Goal: Task Accomplishment & Management: Complete application form

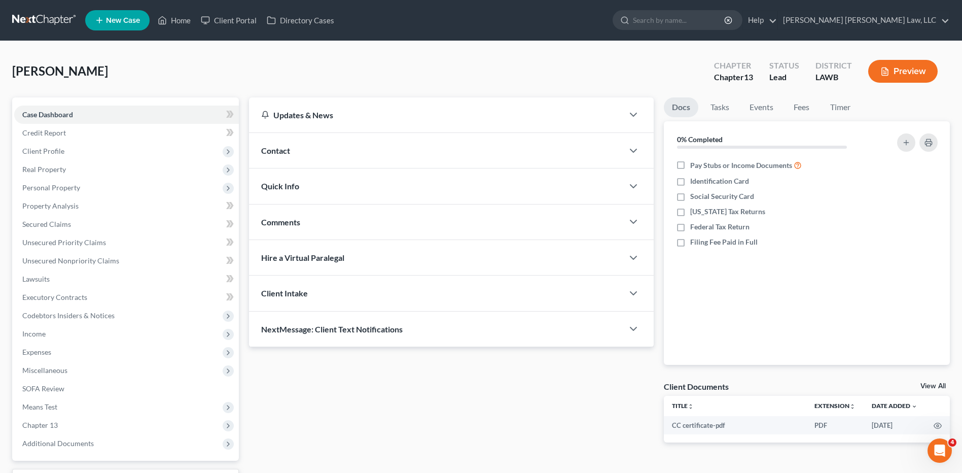
drag, startPoint x: 36, startPoint y: 14, endPoint x: 408, endPoint y: 78, distance: 377.3
click at [36, 14] on link at bounding box center [44, 20] width 65 height 18
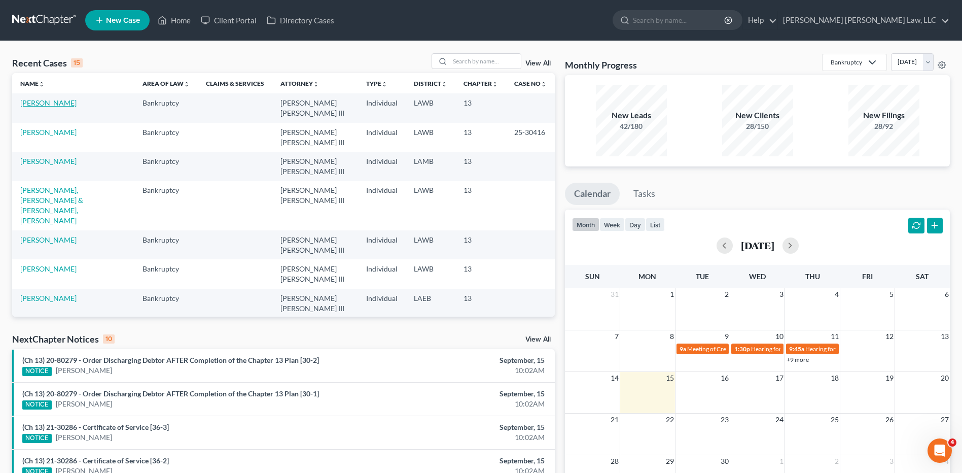
click at [28, 104] on link "Jarmon, Rita" at bounding box center [48, 102] width 56 height 9
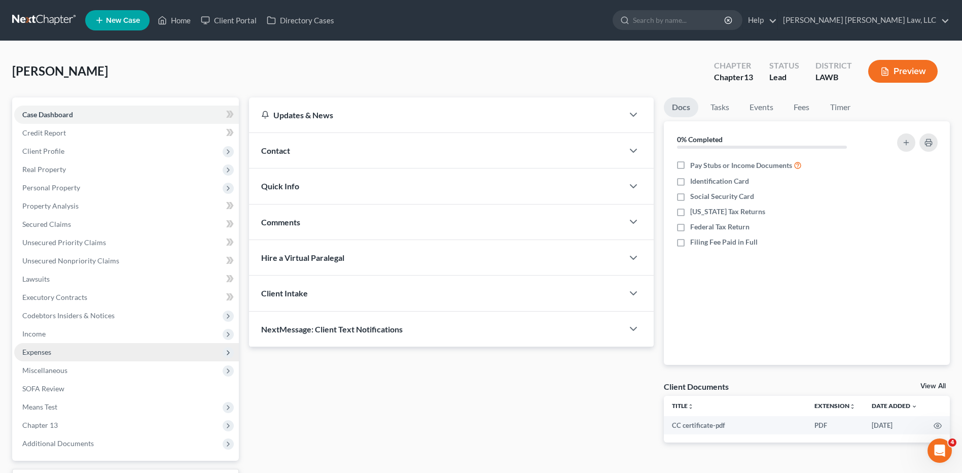
click at [34, 353] on span "Expenses" at bounding box center [36, 351] width 29 height 9
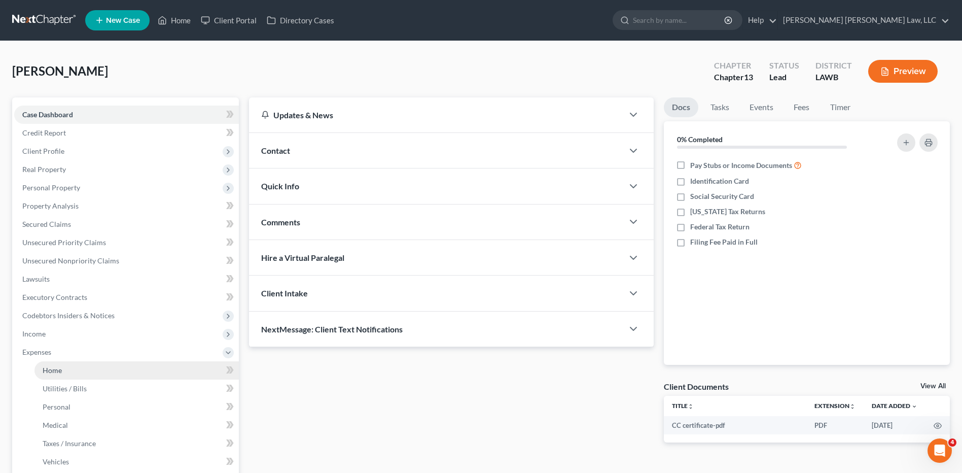
click at [52, 370] on span "Home" at bounding box center [52, 370] width 19 height 9
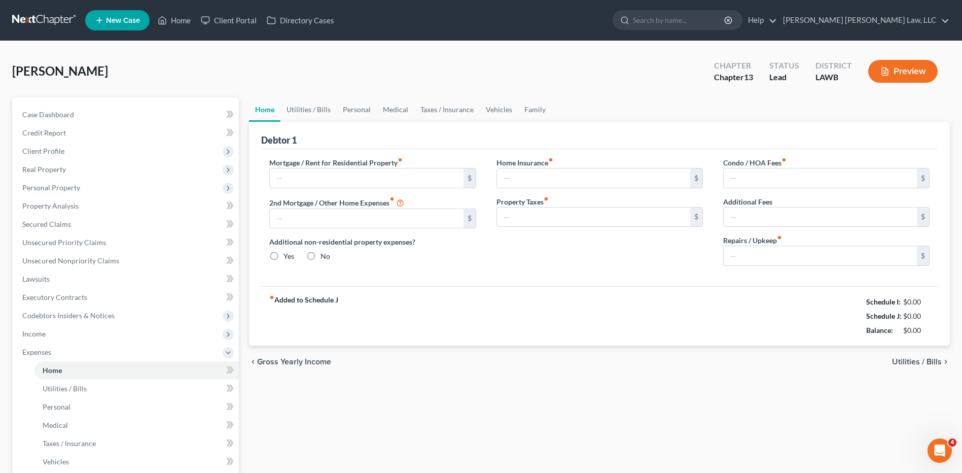
type input "0.00"
radio input "true"
type input "0.00"
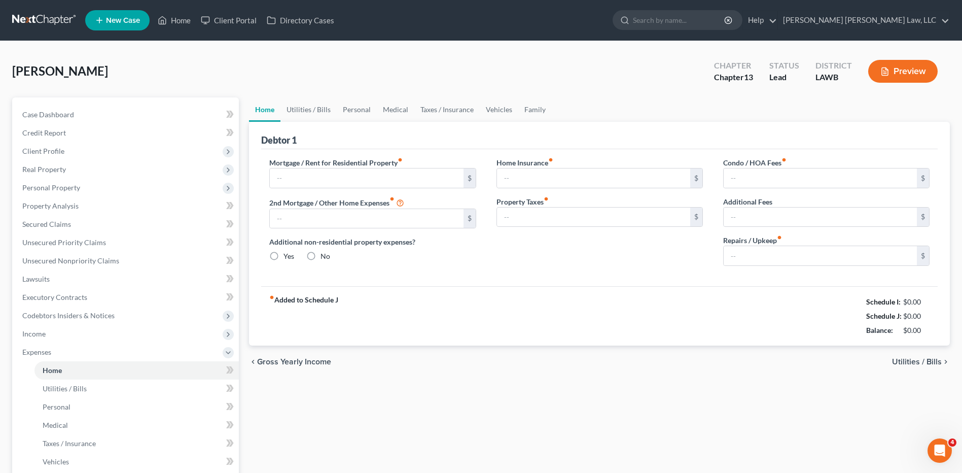
type input "0.00"
click at [295, 109] on link "Utilities / Bills" at bounding box center [308, 109] width 56 height 24
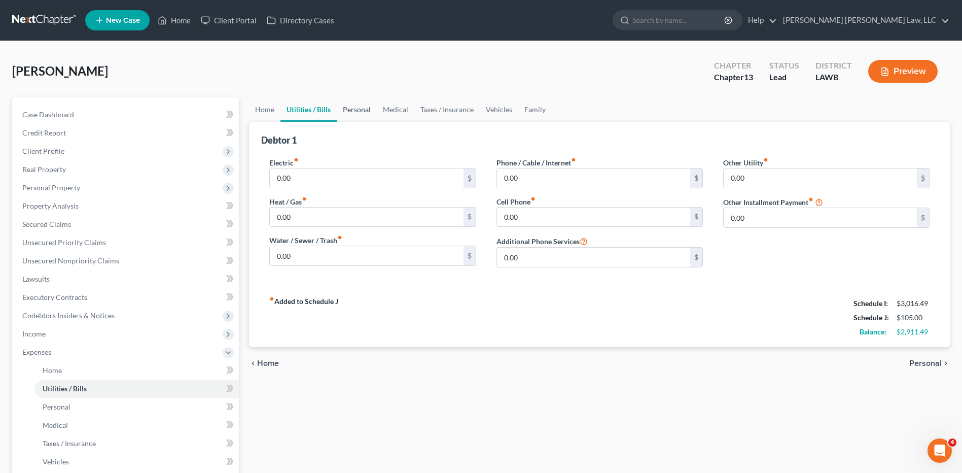
click at [360, 107] on link "Personal" at bounding box center [357, 109] width 40 height 24
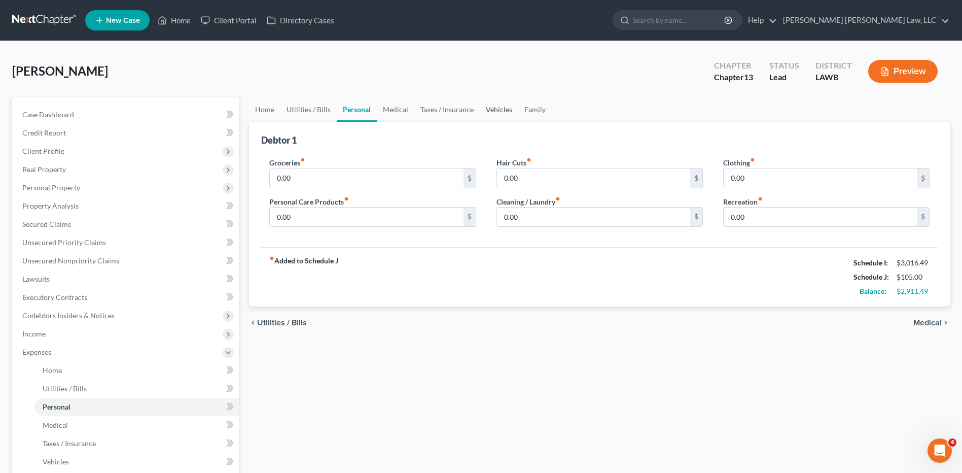
click at [504, 109] on link "Vehicles" at bounding box center [499, 109] width 39 height 24
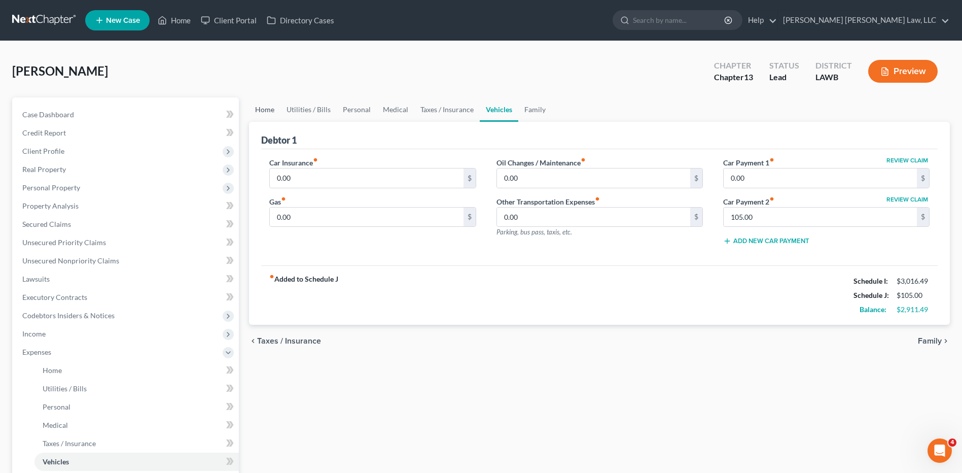
click at [262, 111] on link "Home" at bounding box center [264, 109] width 31 height 24
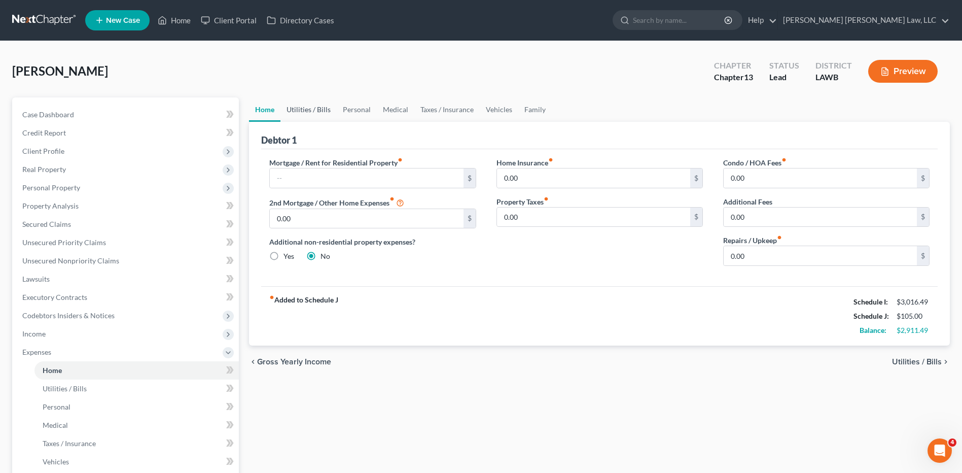
click at [302, 111] on link "Utilities / Bills" at bounding box center [308, 109] width 56 height 24
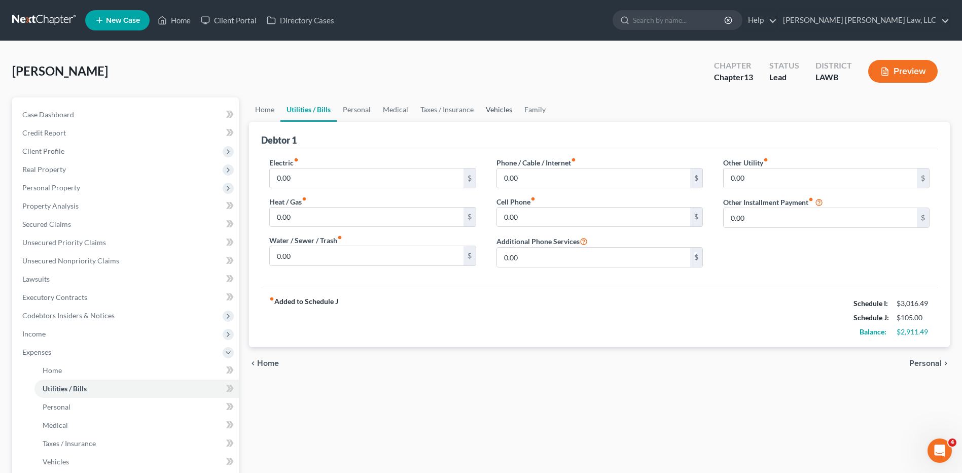
drag, startPoint x: 498, startPoint y: 116, endPoint x: 495, endPoint y: 111, distance: 6.4
click at [498, 116] on link "Vehicles" at bounding box center [499, 109] width 39 height 24
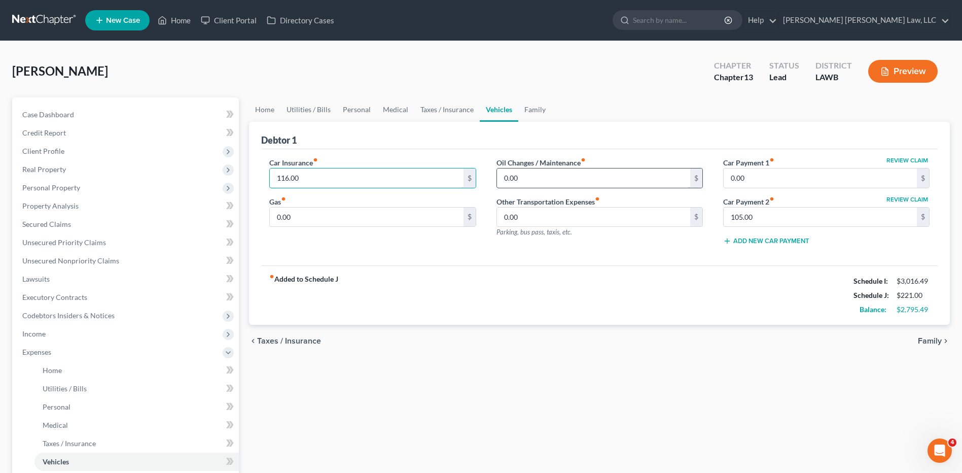
type input "116.00"
click at [519, 176] on input "0.00" at bounding box center [593, 177] width 193 height 19
type input "30.00"
click at [306, 218] on input "0.00" at bounding box center [366, 216] width 193 height 19
type input "200.00"
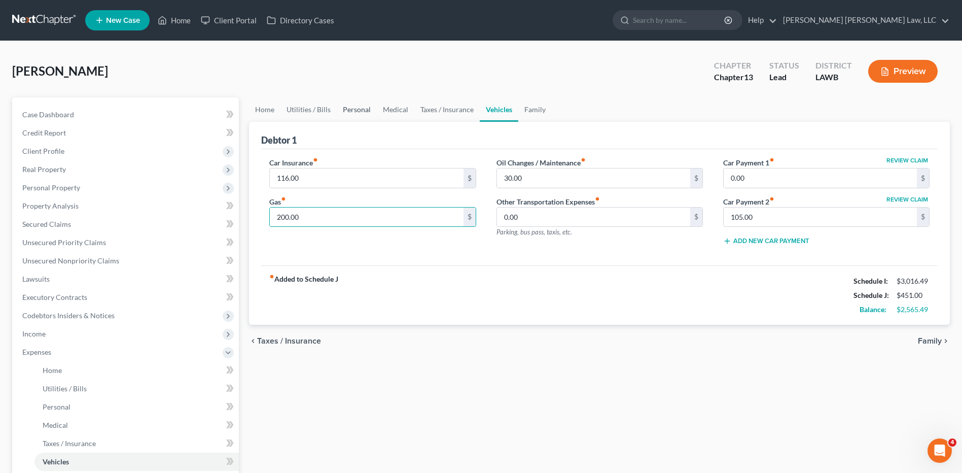
click at [359, 111] on link "Personal" at bounding box center [357, 109] width 40 height 24
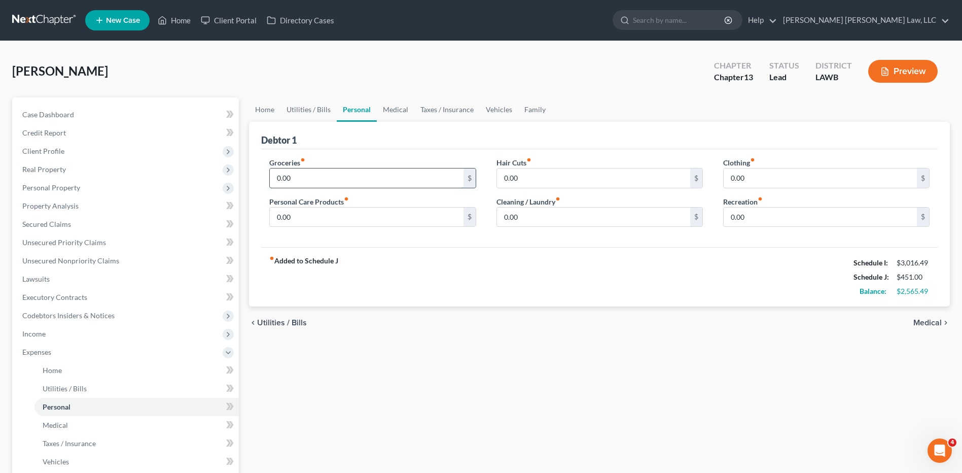
click at [313, 185] on input "0.00" at bounding box center [366, 177] width 193 height 19
type input "487.00"
click at [346, 210] on input "0.00" at bounding box center [366, 216] width 193 height 19
type input "50.00"
click at [758, 173] on input "0.00" at bounding box center [820, 177] width 193 height 19
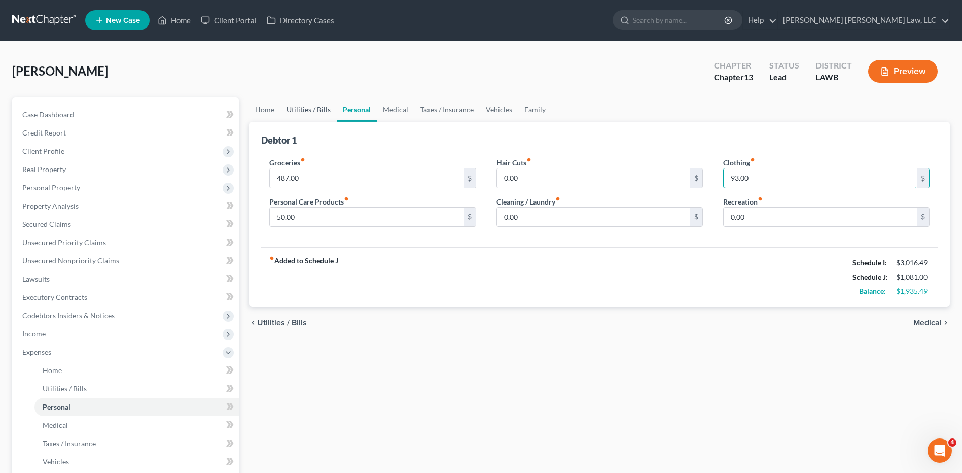
type input "93.00"
click at [299, 107] on link "Utilities / Bills" at bounding box center [308, 109] width 56 height 24
